Goal: Information Seeking & Learning: Learn about a topic

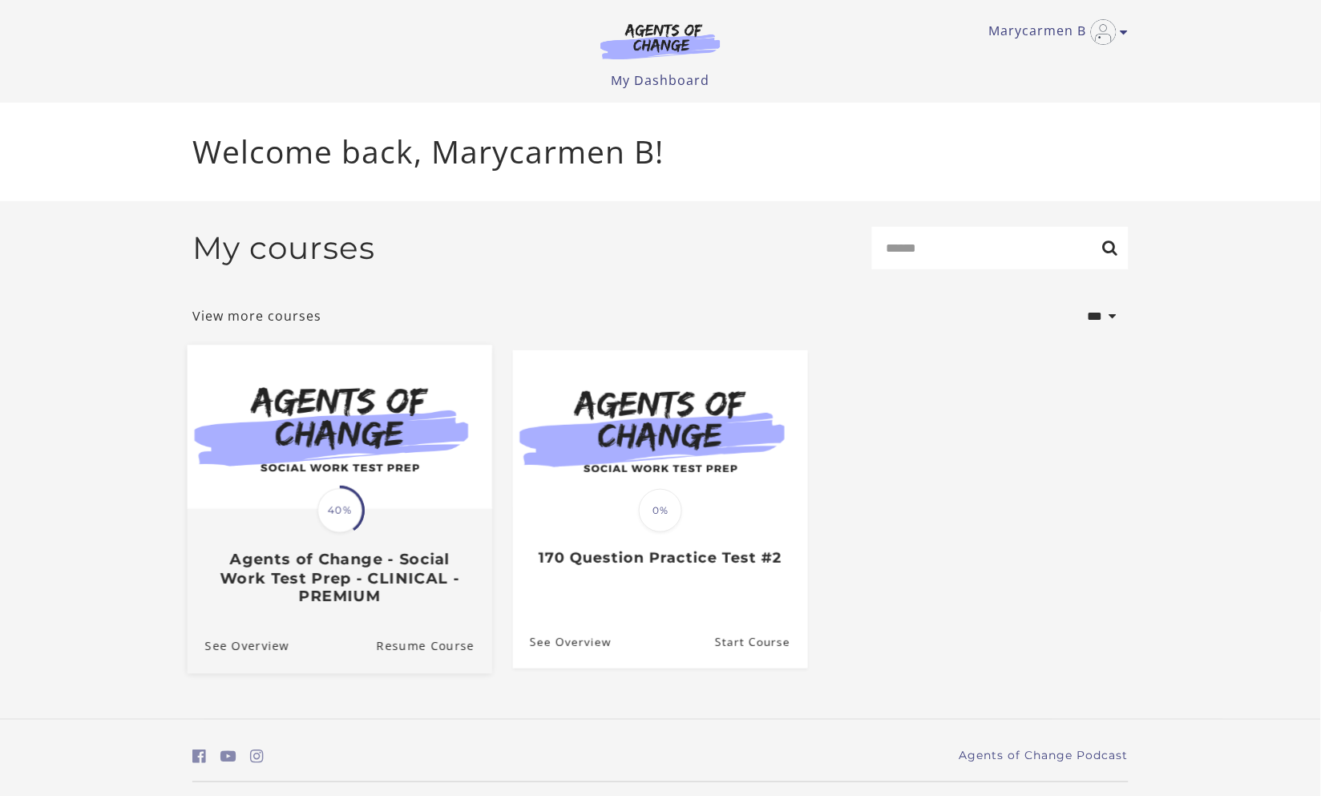
click at [370, 553] on h3 "Agents of Change - Social Work Test Prep - CLINICAL - PREMIUM" at bounding box center [339, 578] width 269 height 56
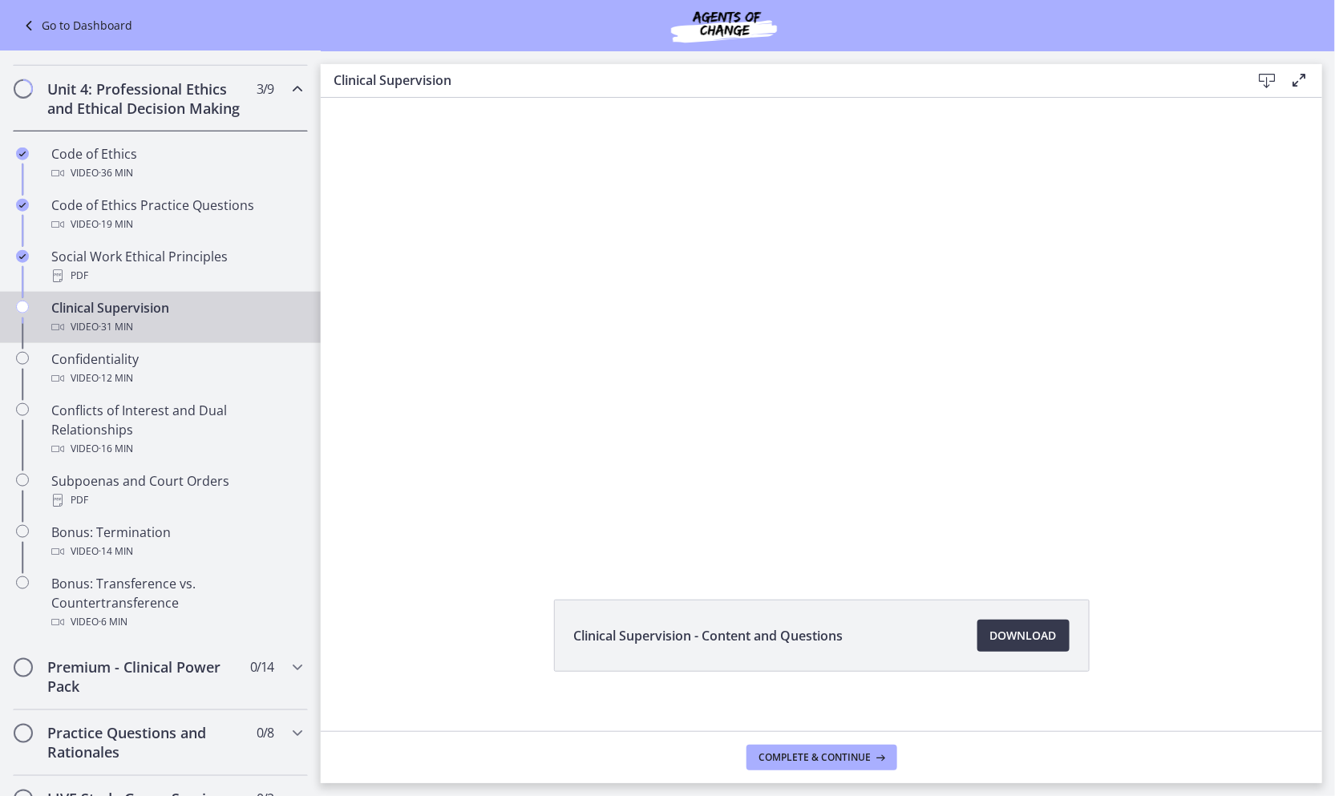
scroll to position [51, 0]
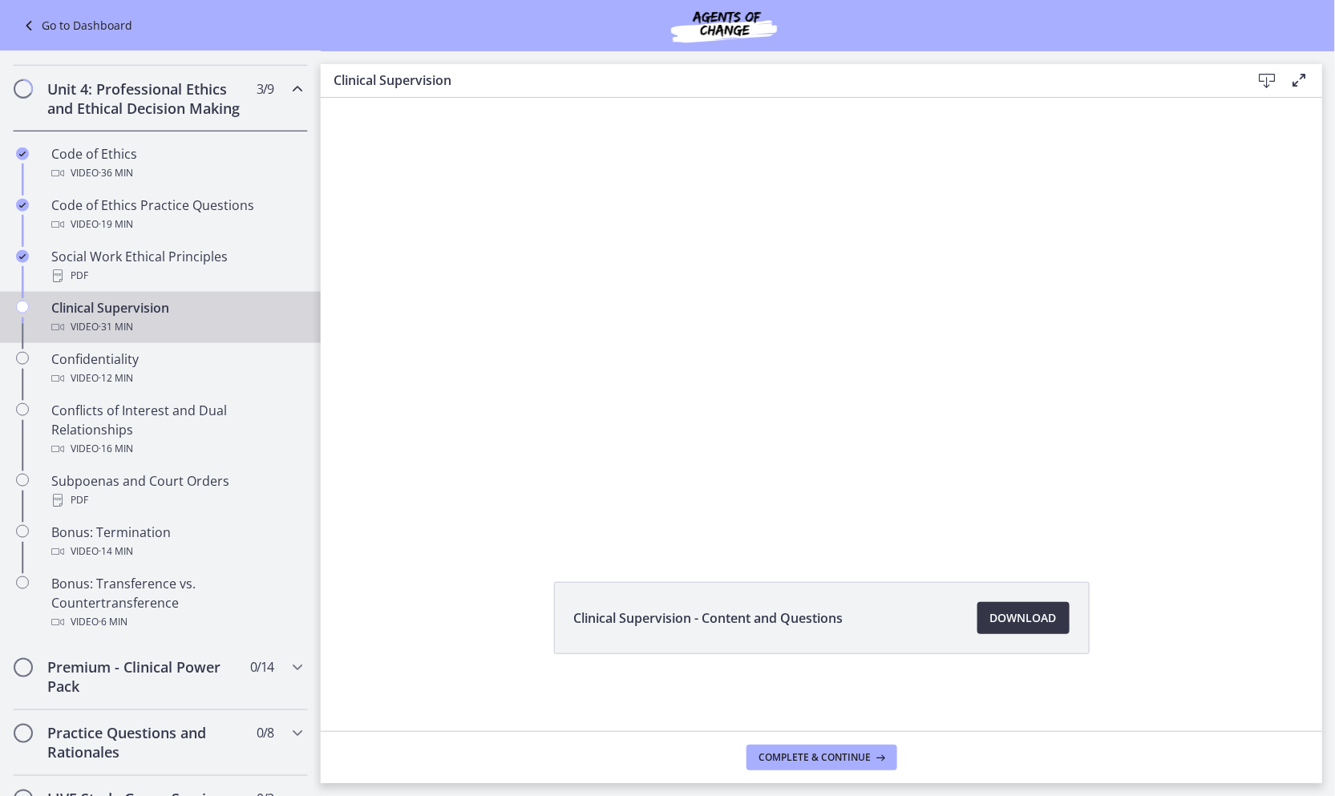
click at [1052, 607] on link "Download Opens in a new window" at bounding box center [1023, 618] width 92 height 32
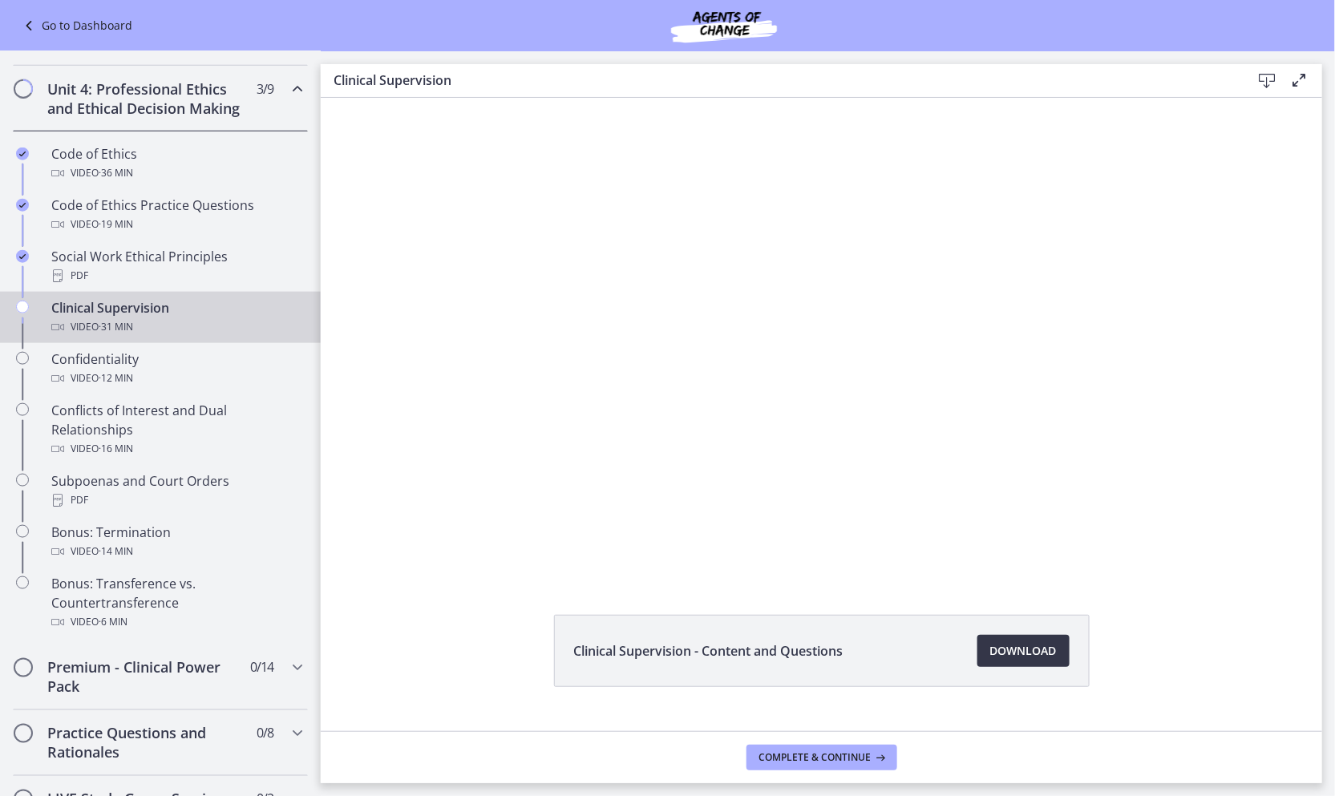
scroll to position [0, 0]
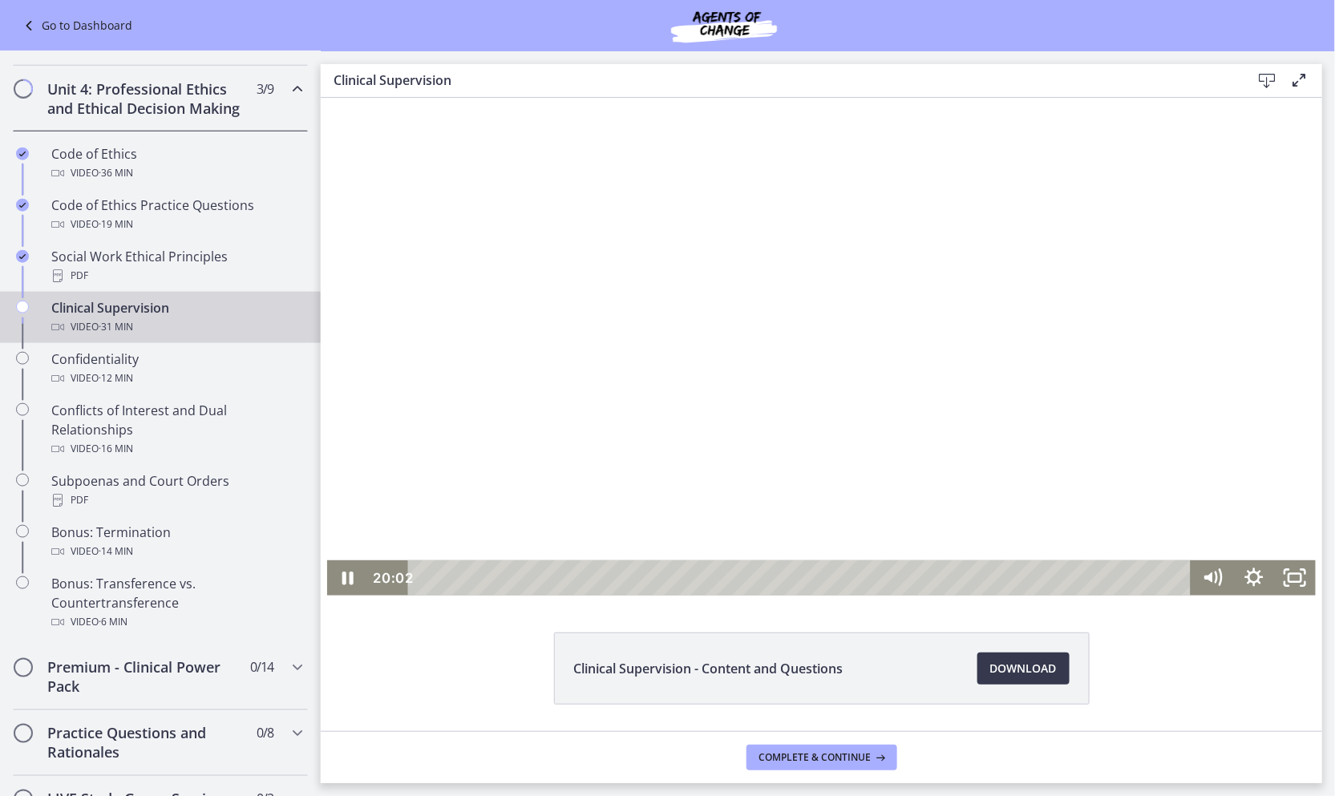
click at [901, 398] on div at bounding box center [820, 346] width 988 height 498
click at [948, 362] on div at bounding box center [820, 346] width 988 height 498
click at [953, 393] on div at bounding box center [820, 346] width 988 height 498
click at [960, 576] on div "Playbar" at bounding box center [964, 577] width 11 height 11
click at [949, 577] on div "21:51" at bounding box center [801, 577] width 759 height 35
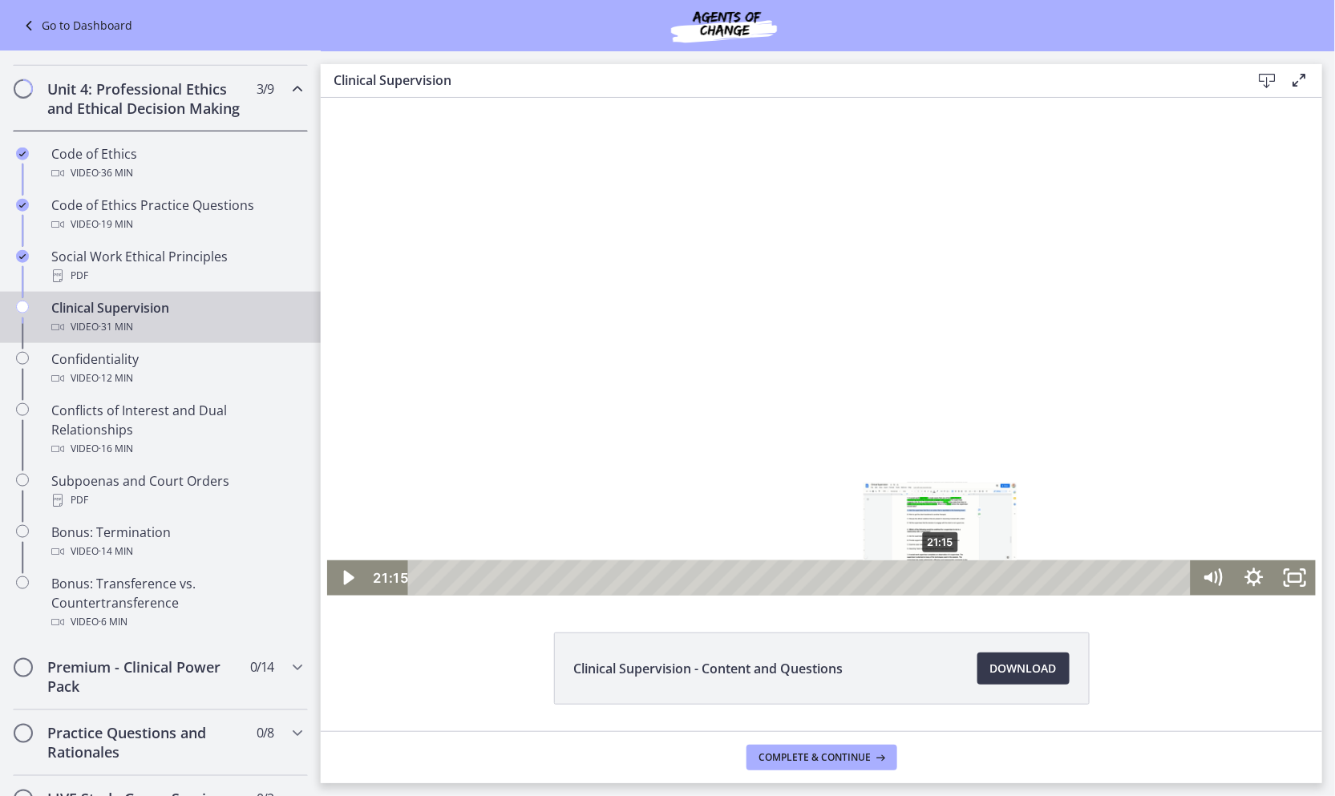
click at [935, 577] on div "21:15" at bounding box center [801, 577] width 759 height 35
click at [924, 572] on div "20:50" at bounding box center [801, 577] width 759 height 35
click at [836, 434] on div at bounding box center [820, 346] width 988 height 498
click at [925, 579] on div "20:52" at bounding box center [801, 577] width 759 height 35
click at [932, 576] on div "21:09" at bounding box center [801, 577] width 759 height 35
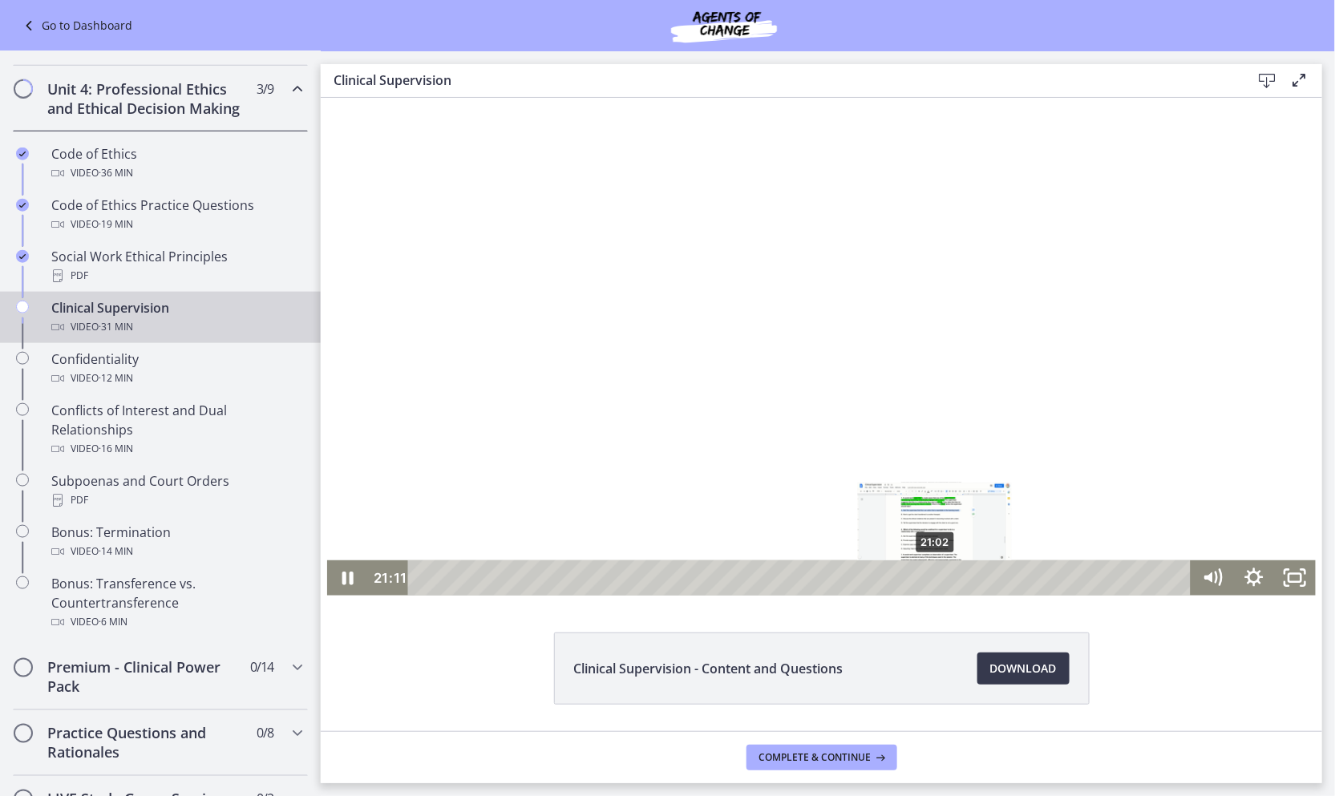
click at [932, 572] on div "Playbar" at bounding box center [937, 577] width 11 height 11
click at [1055, 373] on div at bounding box center [820, 346] width 988 height 498
click at [1048, 506] on div at bounding box center [820, 346] width 988 height 498
click at [1003, 581] on div "24:03" at bounding box center [801, 577] width 759 height 35
click at [1222, 700] on div "Clinical Supervision - Content and Questions Download Opens in a new window" at bounding box center [821, 707] width 1001 height 149
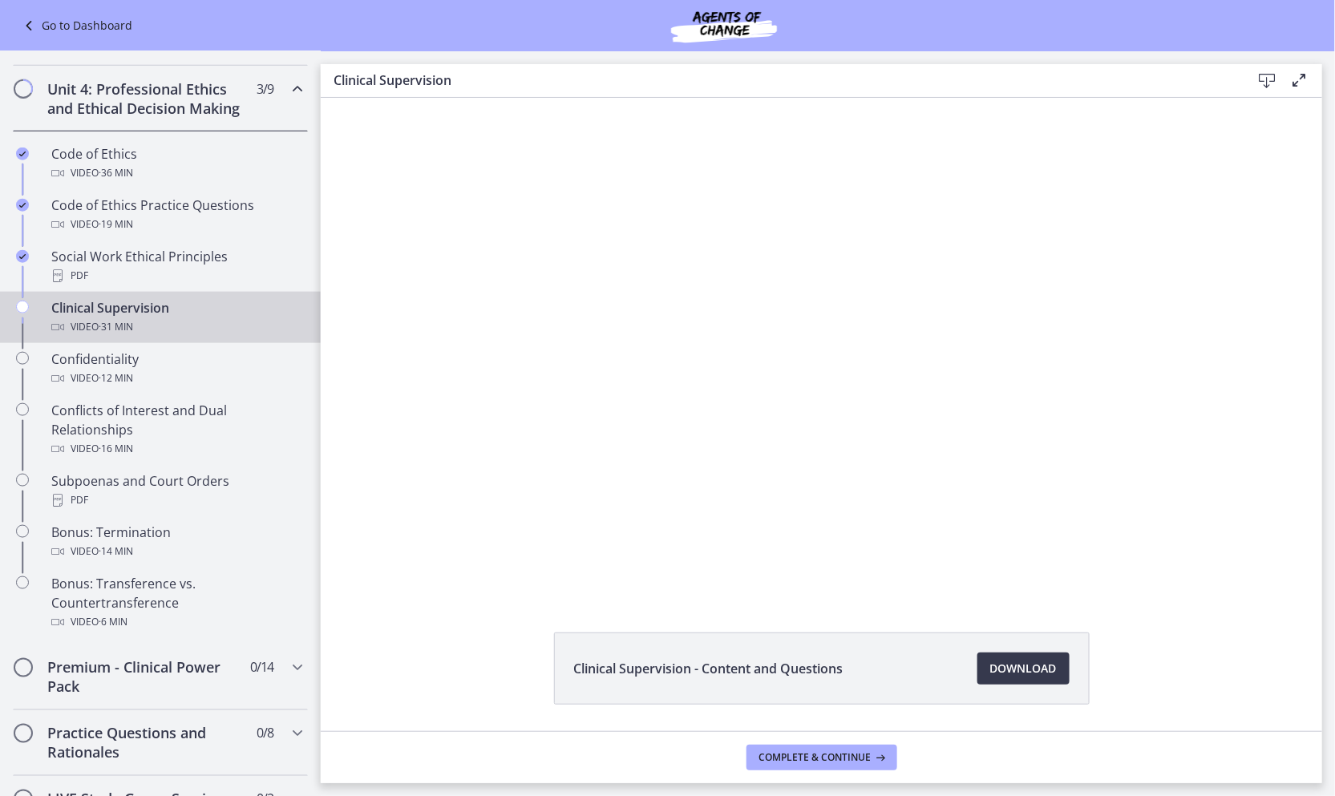
scroll to position [51, 0]
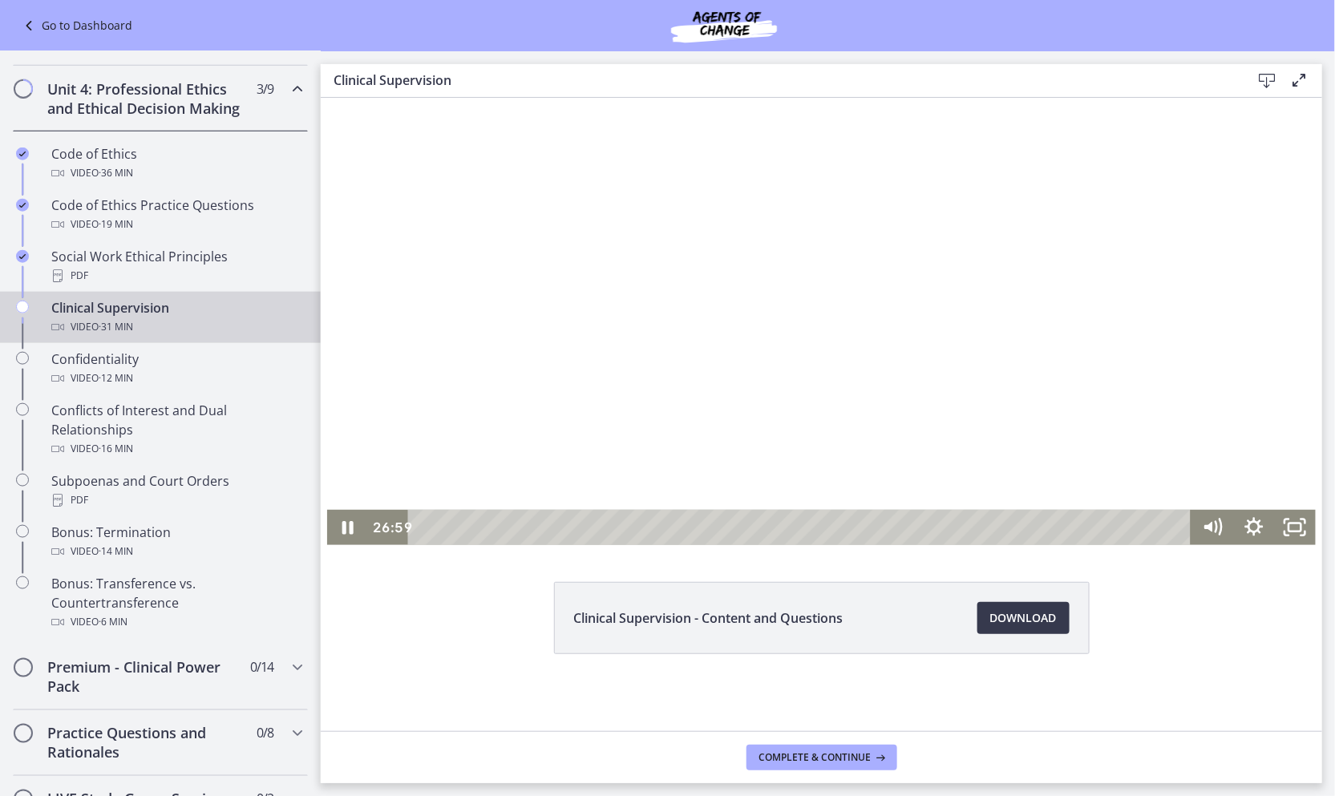
click at [923, 455] on div at bounding box center [820, 295] width 988 height 498
click at [1057, 336] on div at bounding box center [820, 295] width 988 height 498
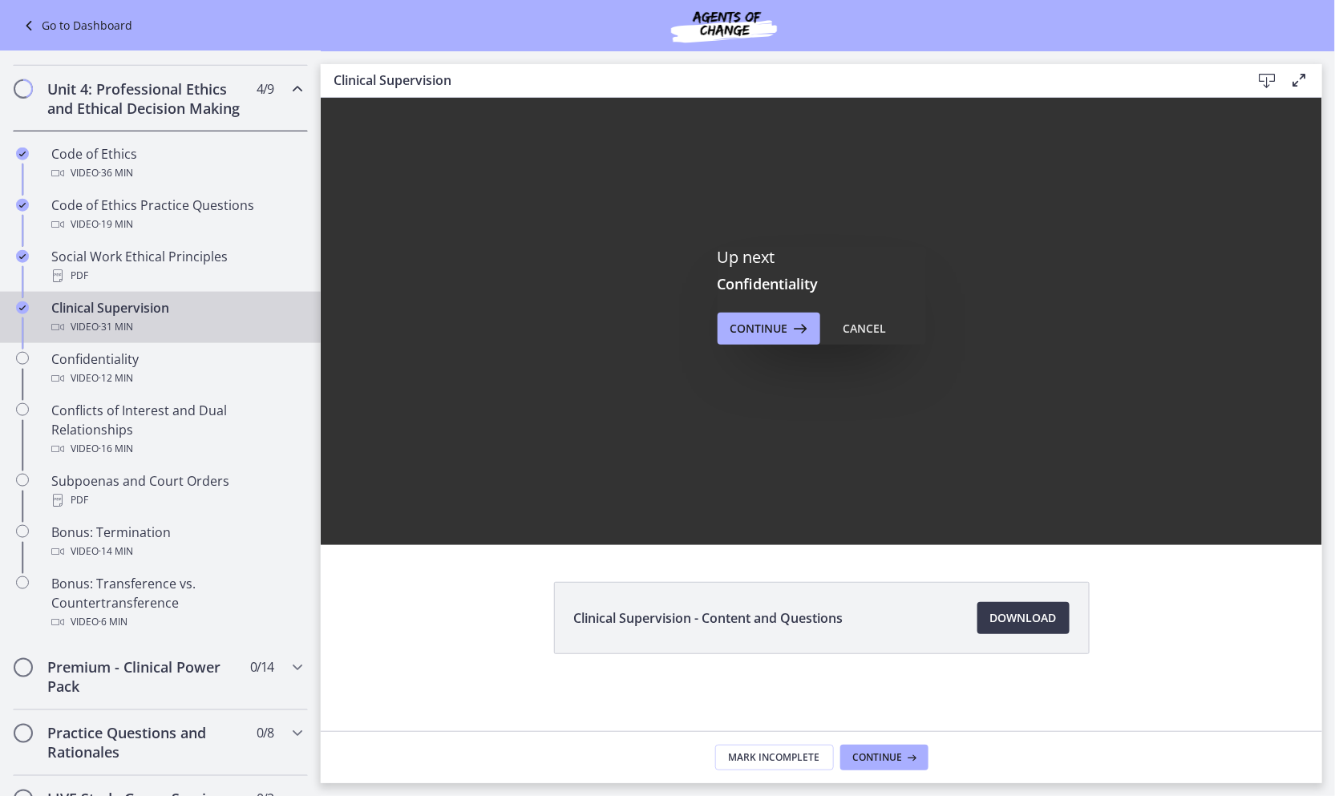
scroll to position [0, 0]
click at [772, 329] on span "Continue" at bounding box center [759, 328] width 58 height 19
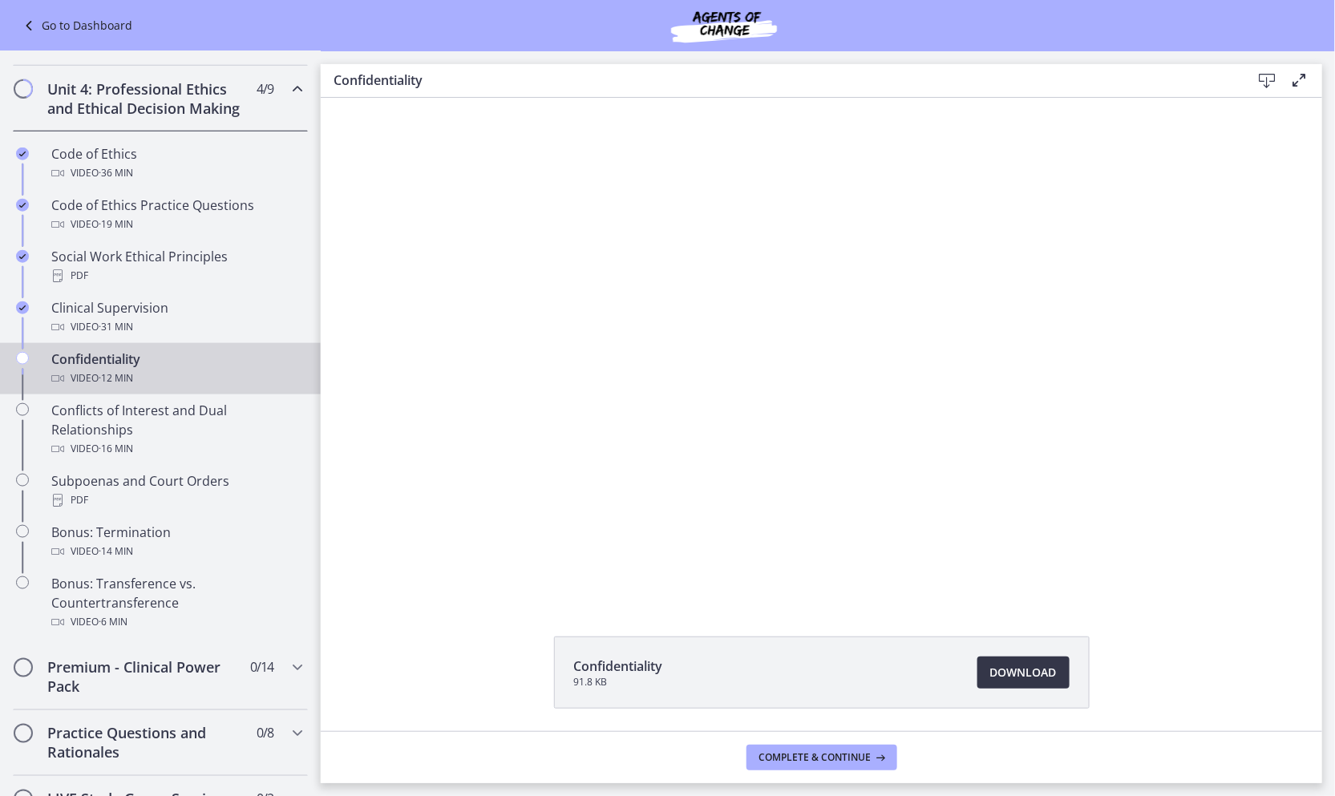
click at [1018, 669] on span "Download Opens in a new window" at bounding box center [1023, 672] width 67 height 19
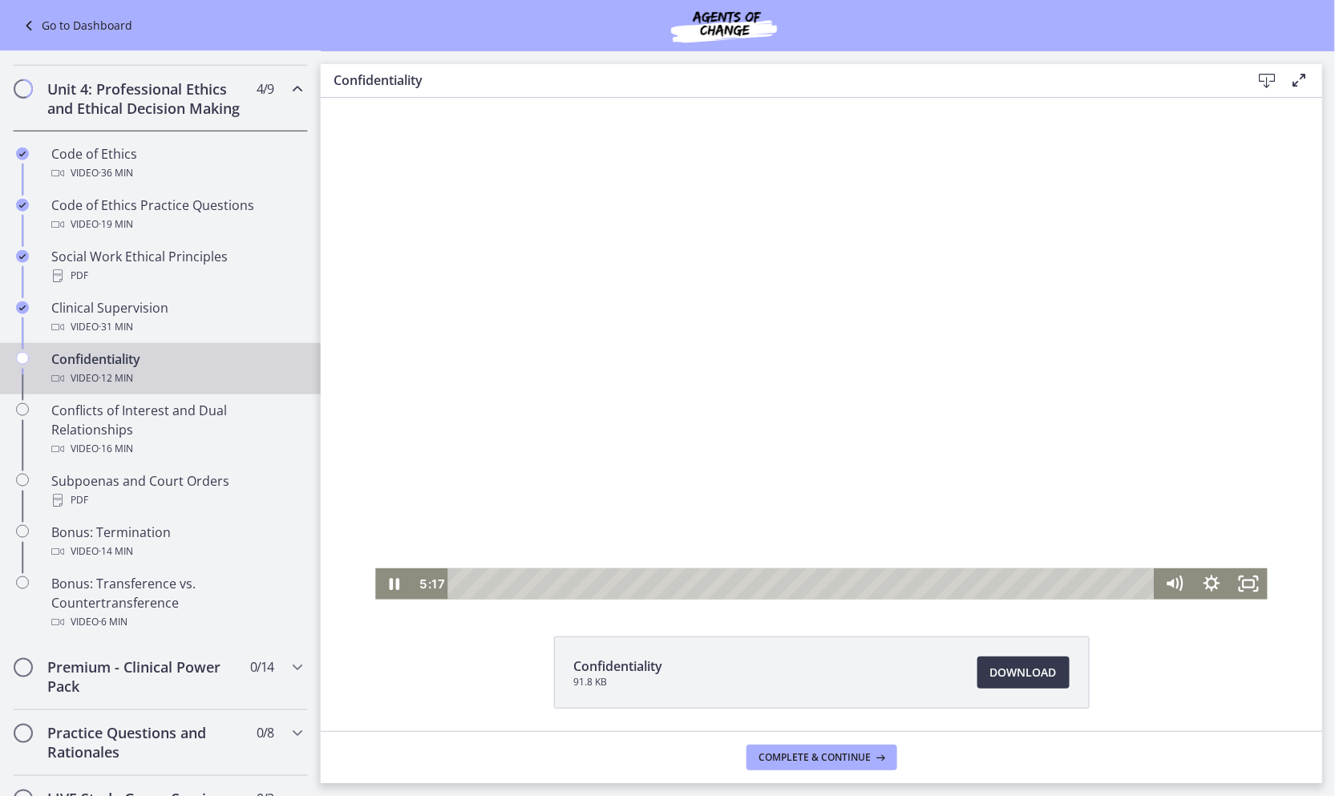
click at [841, 401] on div at bounding box center [820, 348] width 892 height 502
